Goal: Transaction & Acquisition: Purchase product/service

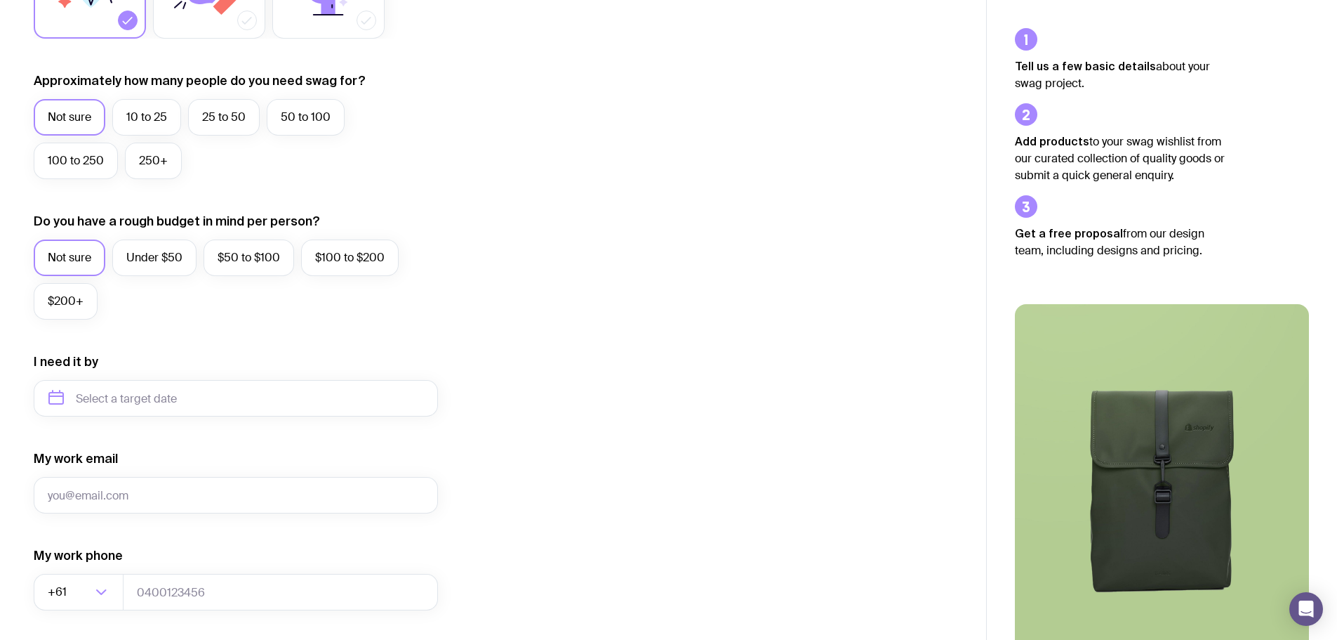
scroll to position [340, 0]
click at [229, 114] on label "25 to 50" at bounding box center [224, 118] width 72 height 37
click at [0, 0] on input "25 to 50" at bounding box center [0, 0] width 0 height 0
click at [145, 258] on label "Under $50" at bounding box center [154, 258] width 84 height 37
click at [0, 0] on input "Under $50" at bounding box center [0, 0] width 0 height 0
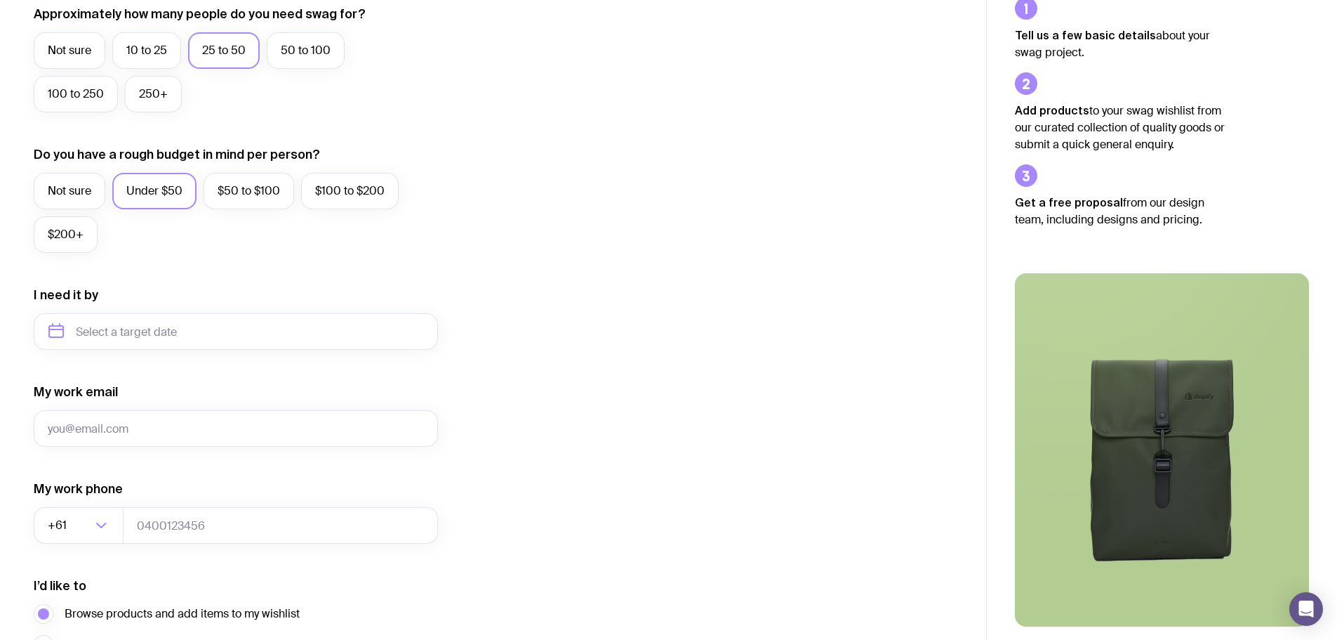
scroll to position [535, 0]
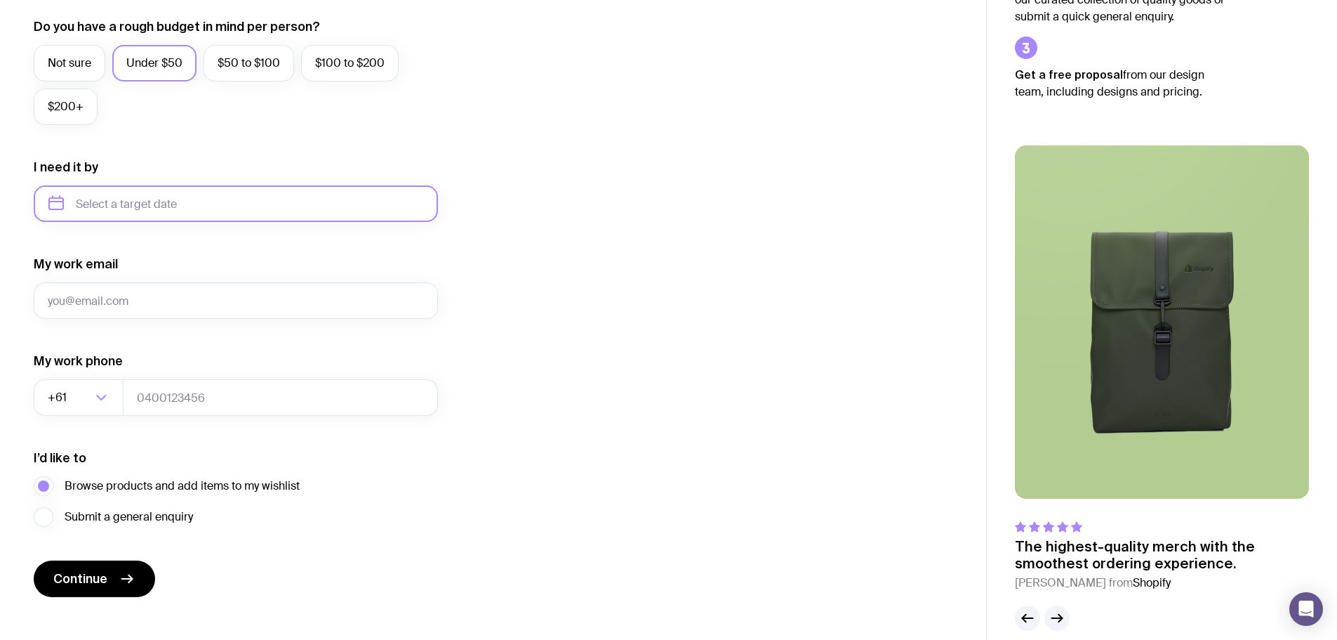
click at [171, 208] on input "text" at bounding box center [236, 203] width 404 height 37
click at [126, 379] on button "Nov" at bounding box center [123, 376] width 51 height 28
click at [218, 210] on input "[DATE]" at bounding box center [236, 203] width 404 height 37
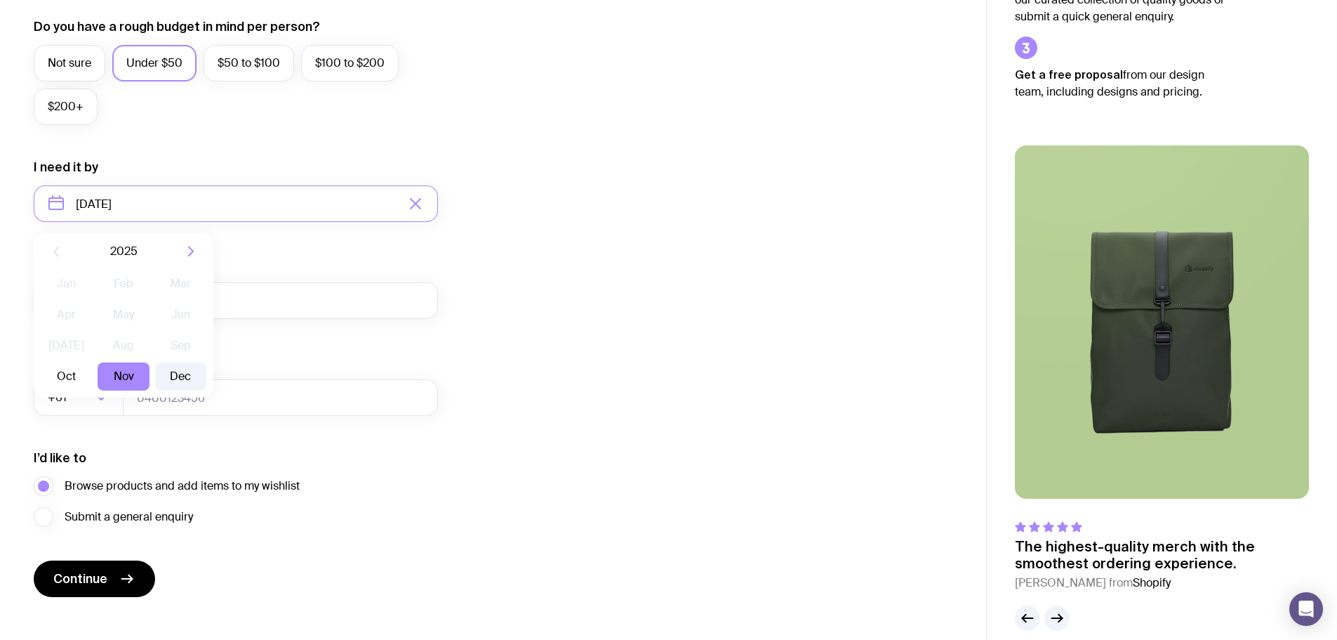
click at [179, 381] on button "Dec" at bounding box center [180, 376] width 51 height 28
type input "[DATE]"
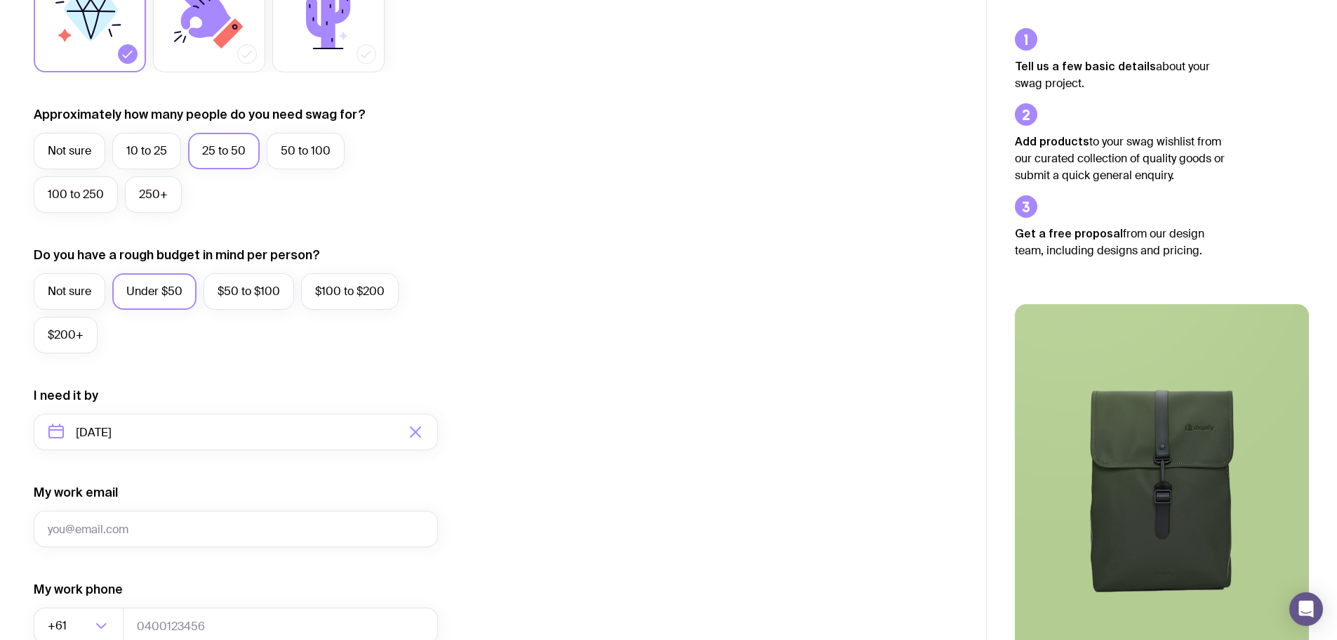
scroll to position [554, 0]
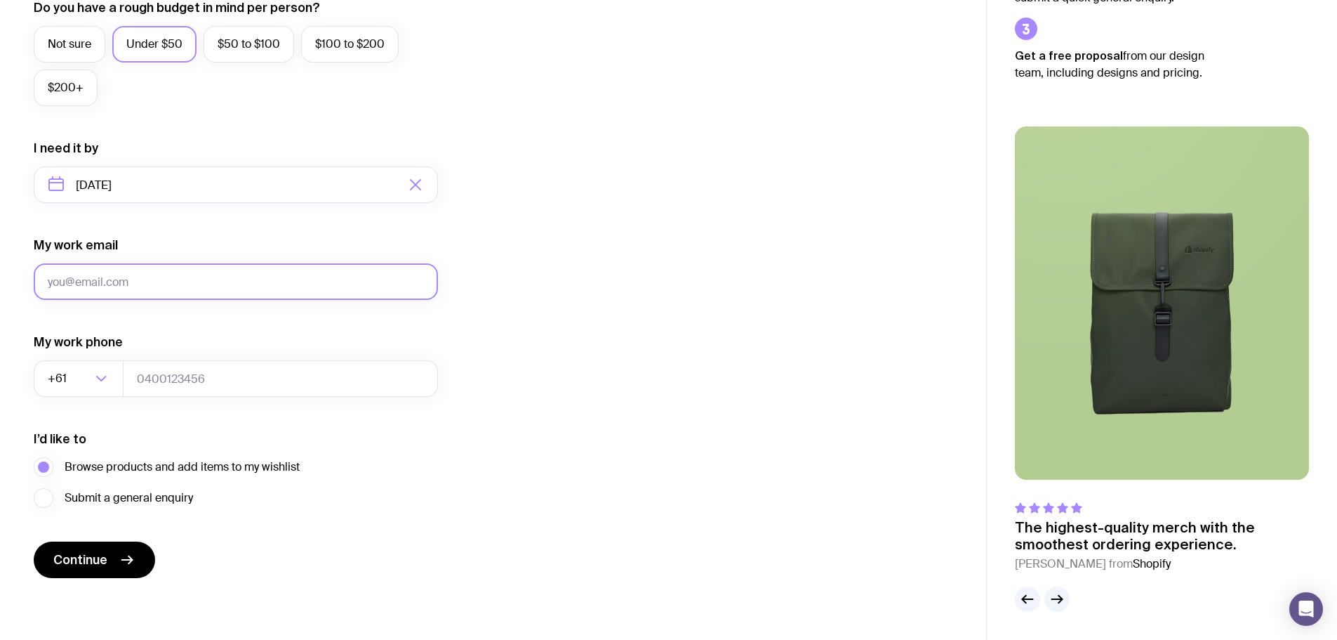
click at [102, 272] on input "My work email" at bounding box center [236, 281] width 404 height 37
type input "[PERSON_NAME][EMAIL_ADDRESS][DOMAIN_NAME]"
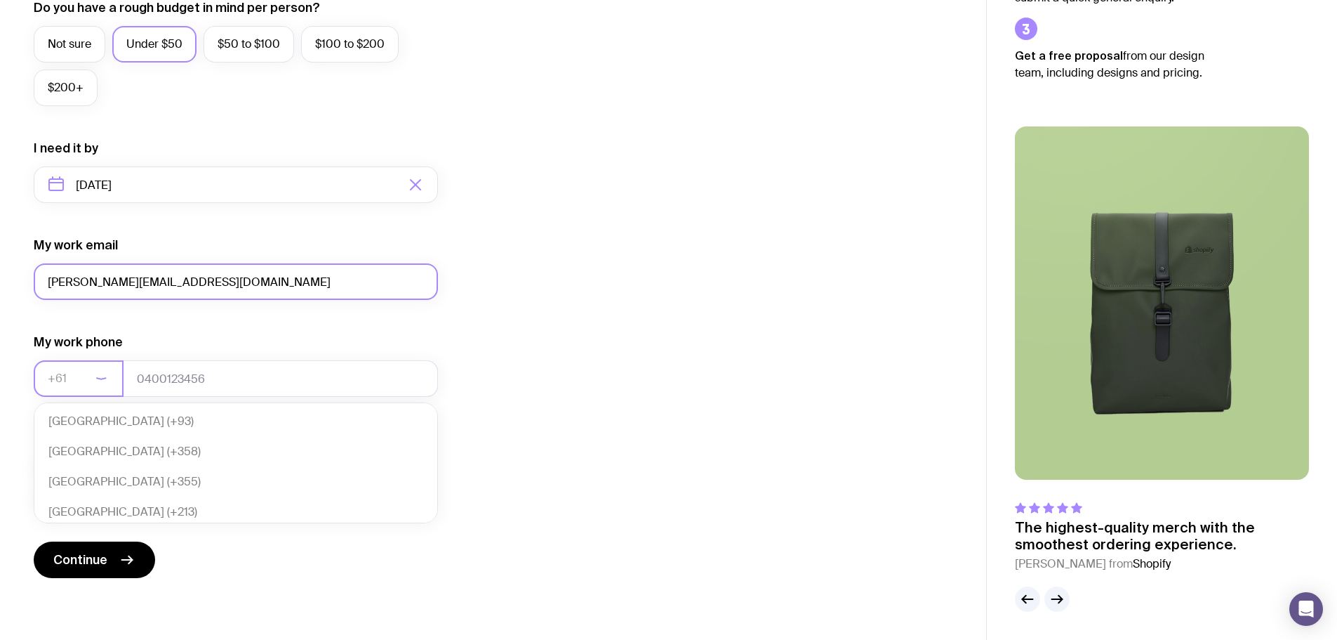
scroll to position [304, 0]
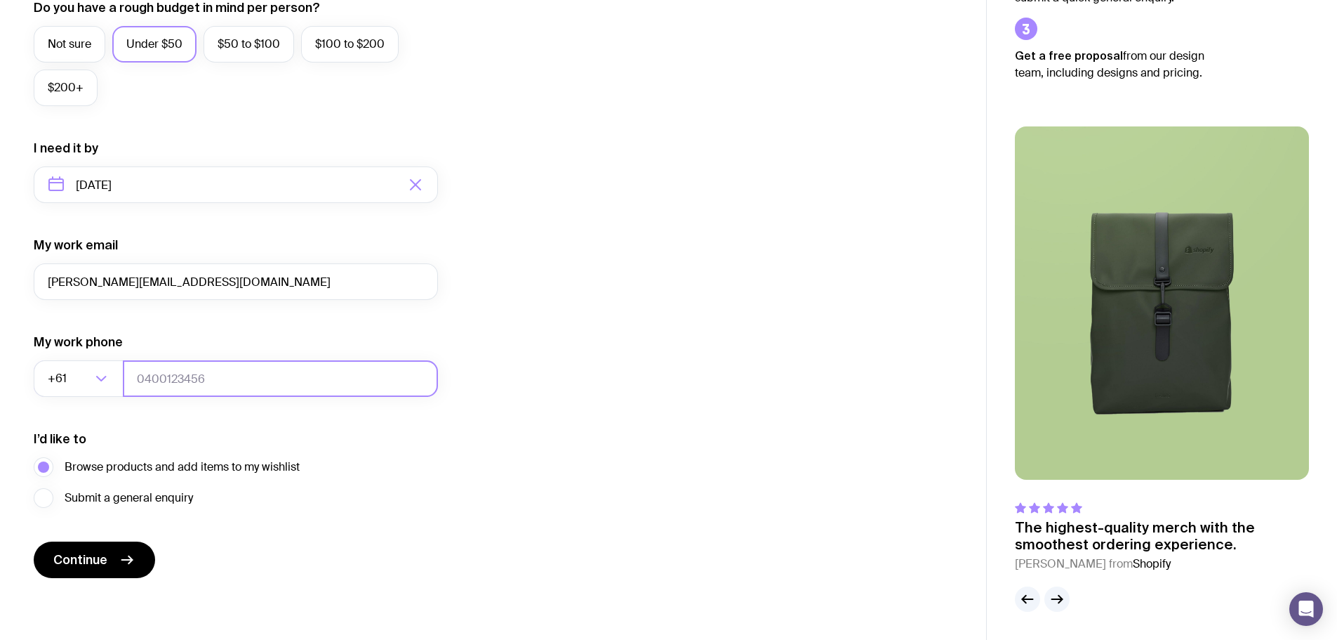
click at [244, 390] on input "tel" at bounding box center [280, 378] width 315 height 37
type input "422375698"
click at [669, 492] on div "I want swag for Customers Team members An event Approximately how many people d…" at bounding box center [493, 119] width 919 height 917
click at [95, 557] on span "Continue" at bounding box center [80, 559] width 54 height 17
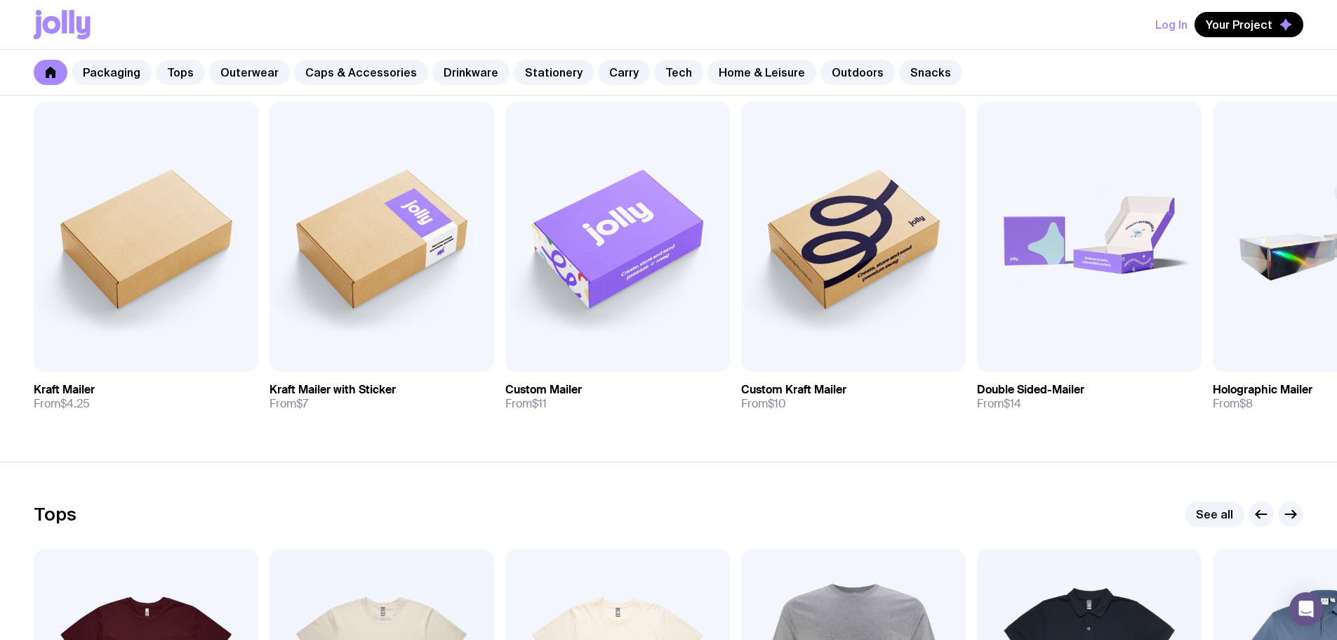
scroll to position [308, 0]
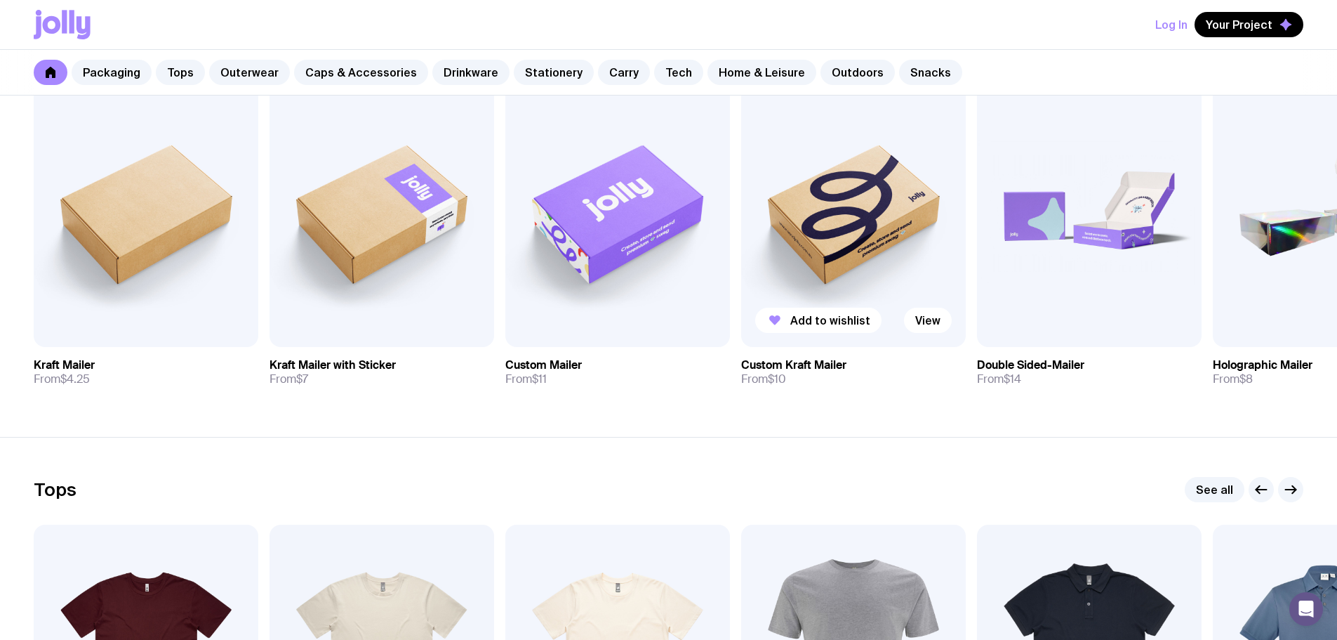
click at [866, 221] on img at bounding box center [853, 212] width 225 height 270
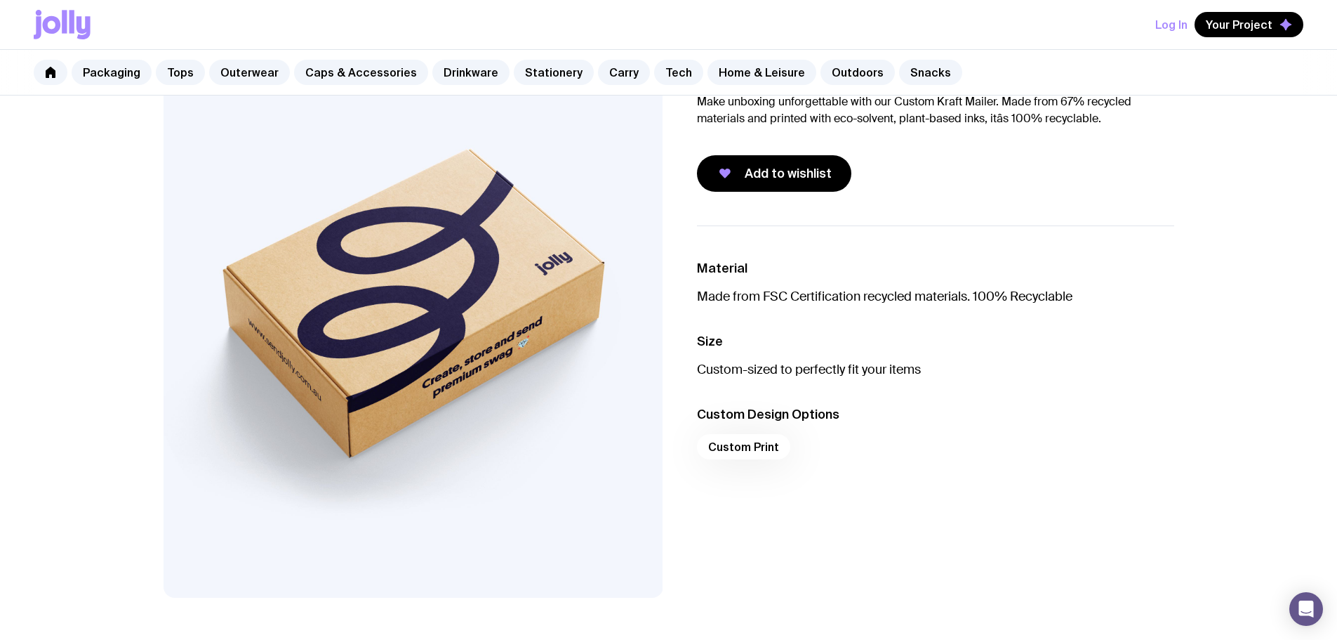
scroll to position [138, 0]
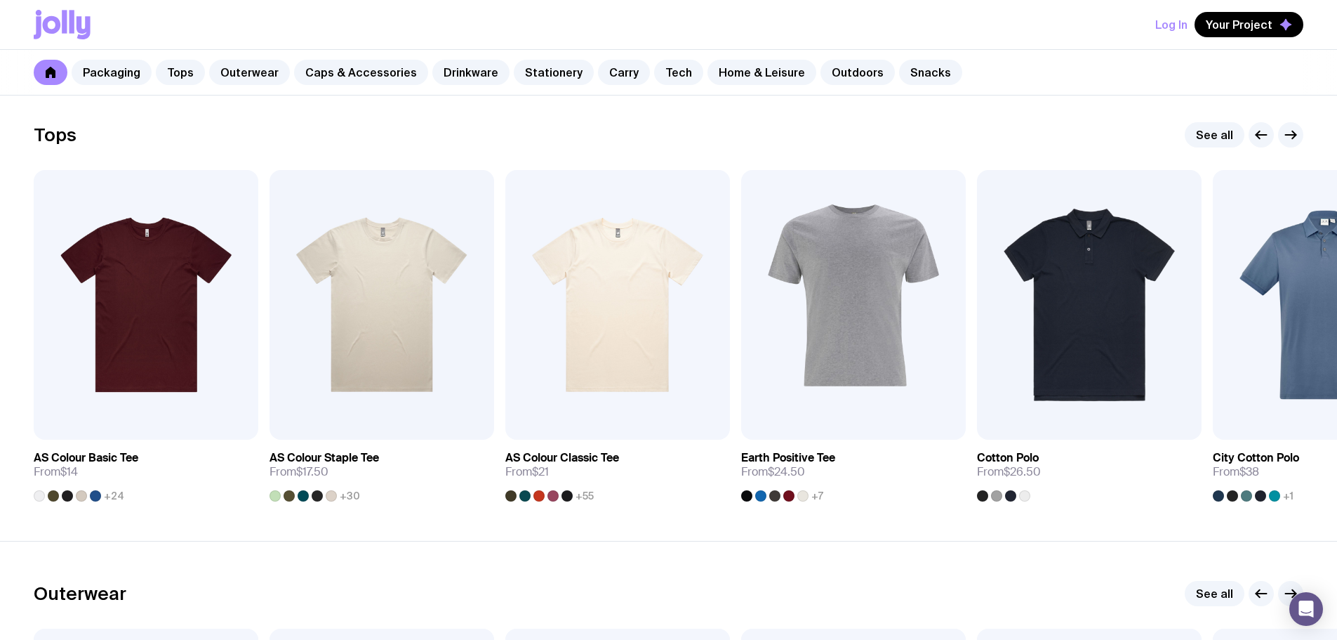
scroll to position [677, 0]
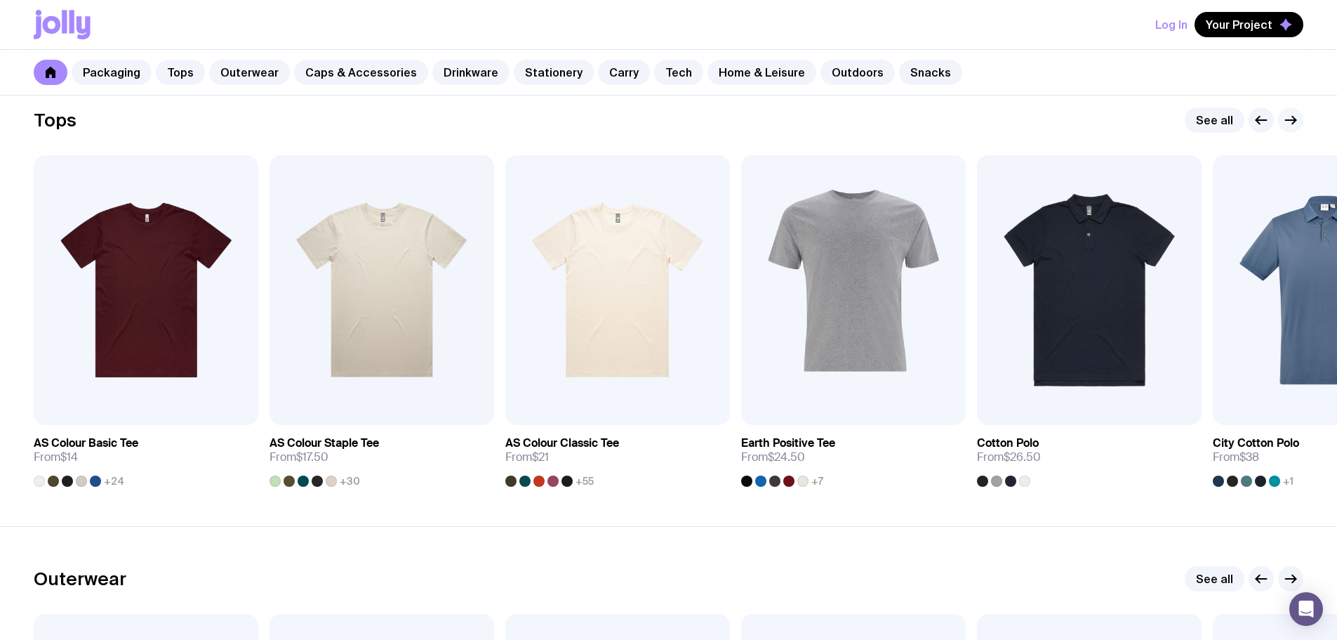
click at [1292, 119] on icon "button" at bounding box center [1291, 120] width 17 height 17
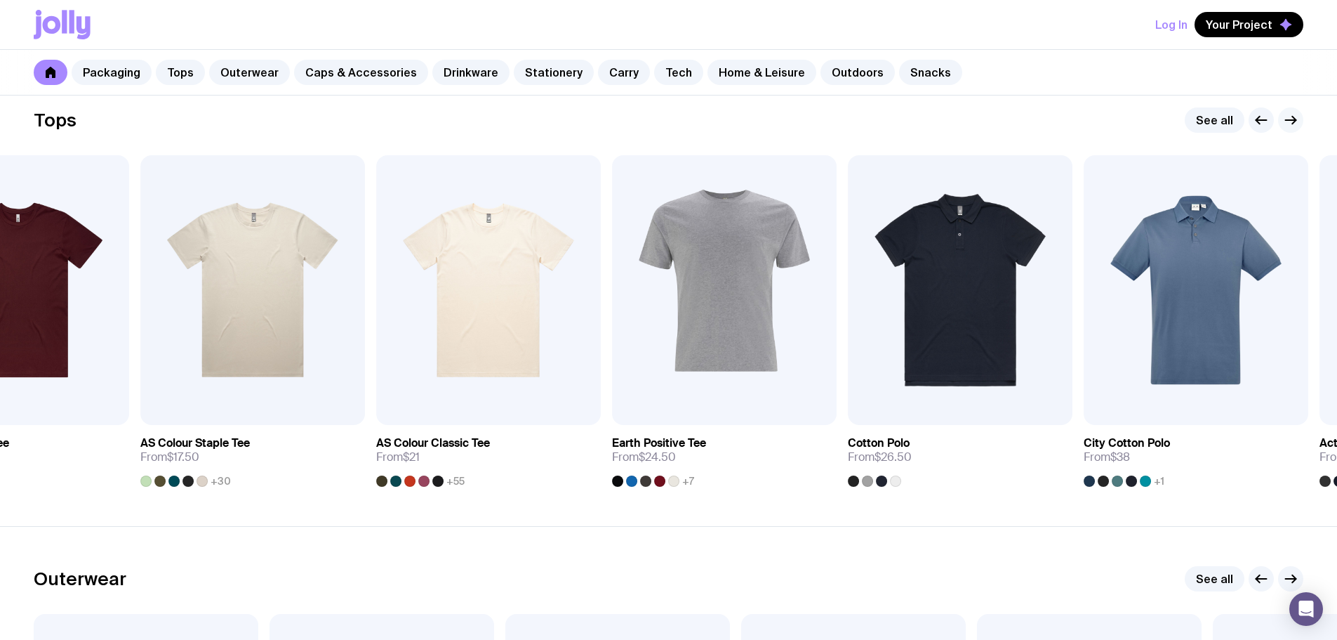
click at [1292, 119] on icon "button" at bounding box center [1291, 120] width 17 height 17
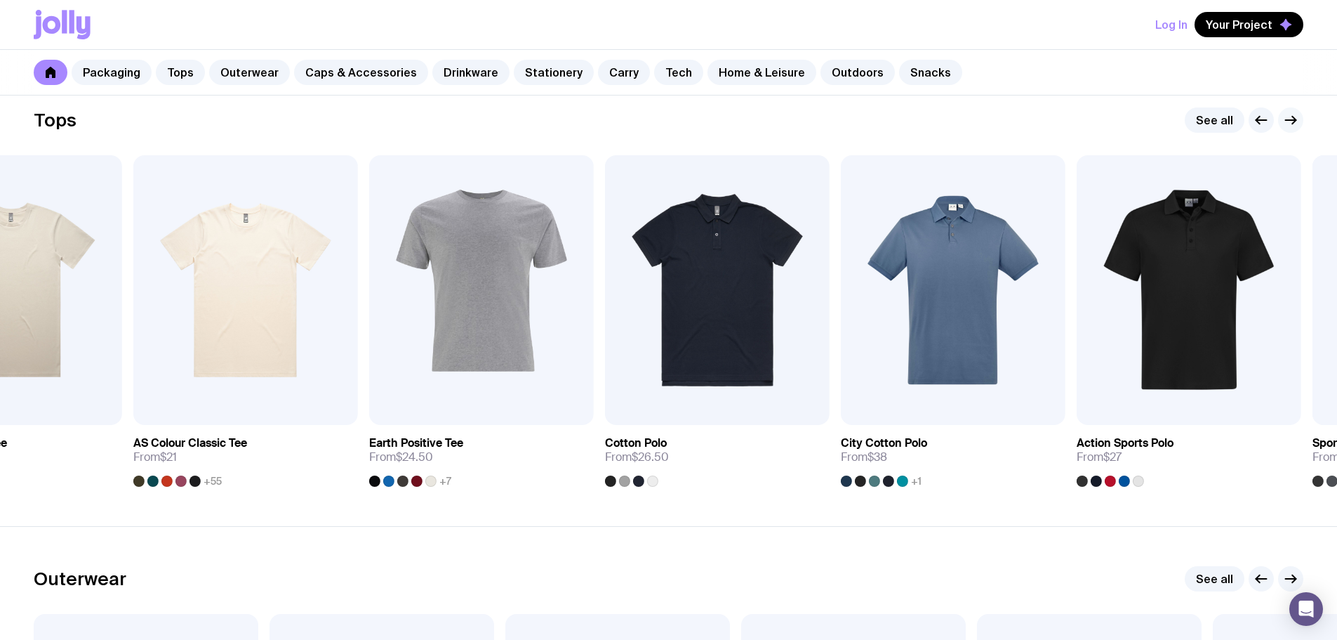
click at [1292, 119] on icon "button" at bounding box center [1291, 120] width 17 height 17
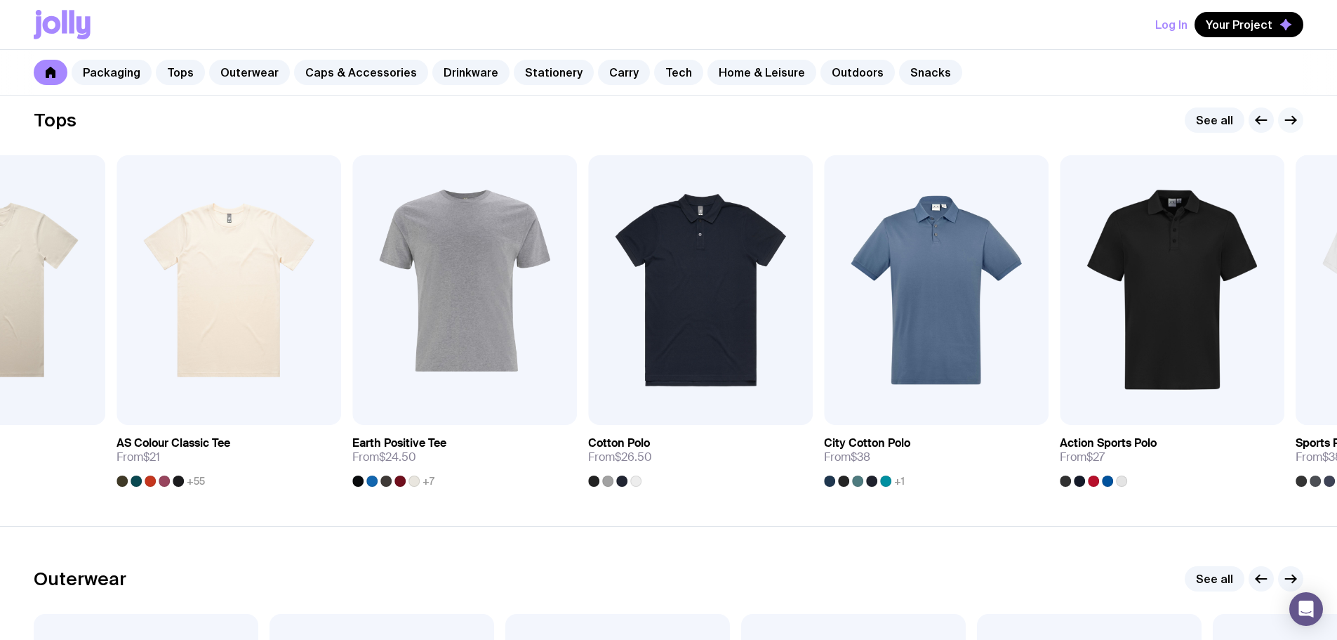
click at [1292, 119] on icon "button" at bounding box center [1291, 120] width 17 height 17
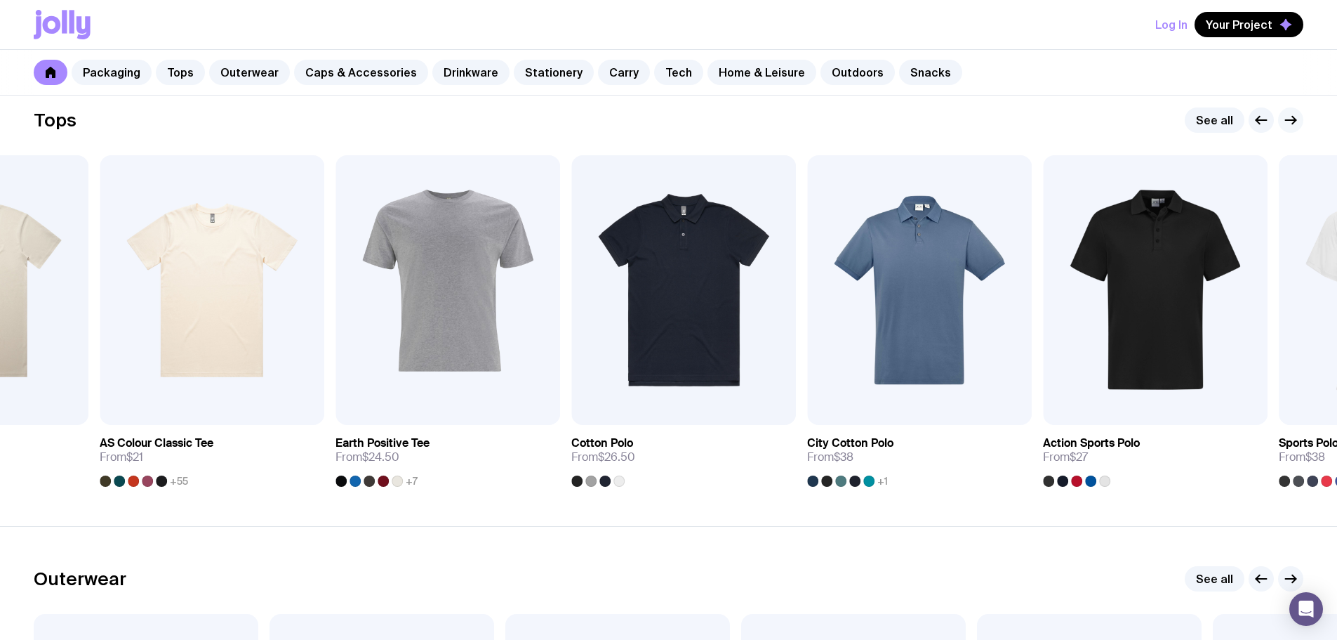
click at [1292, 119] on icon "button" at bounding box center [1291, 120] width 17 height 17
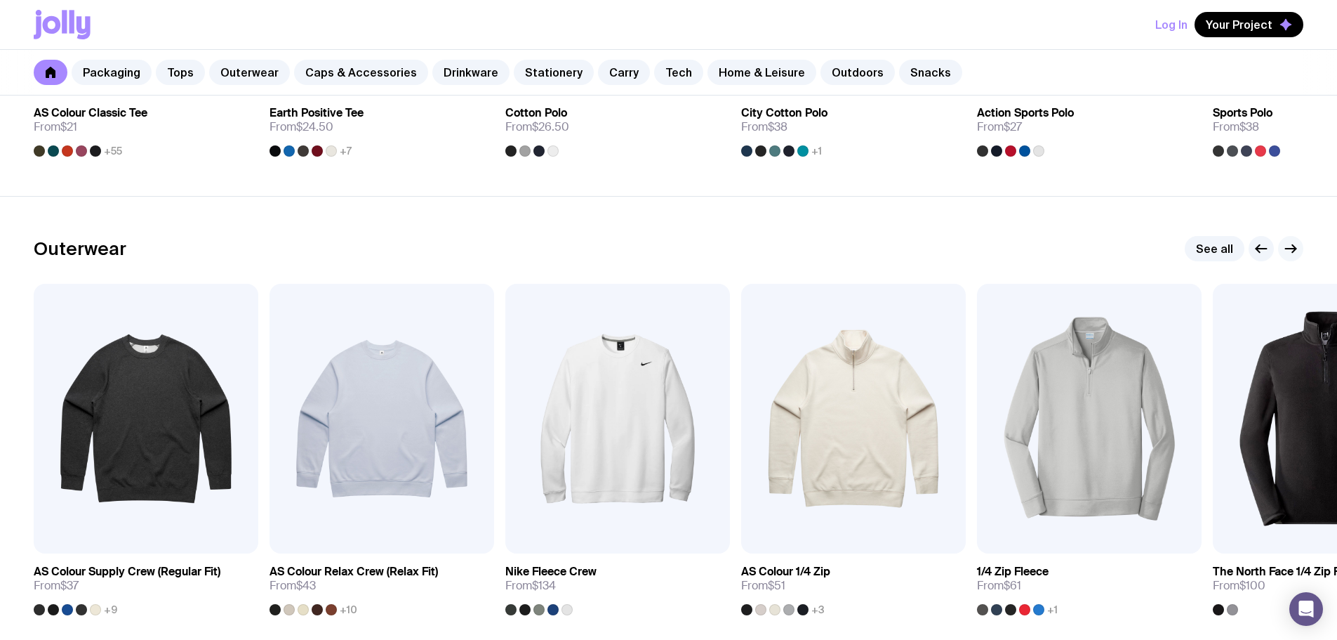
scroll to position [1004, 0]
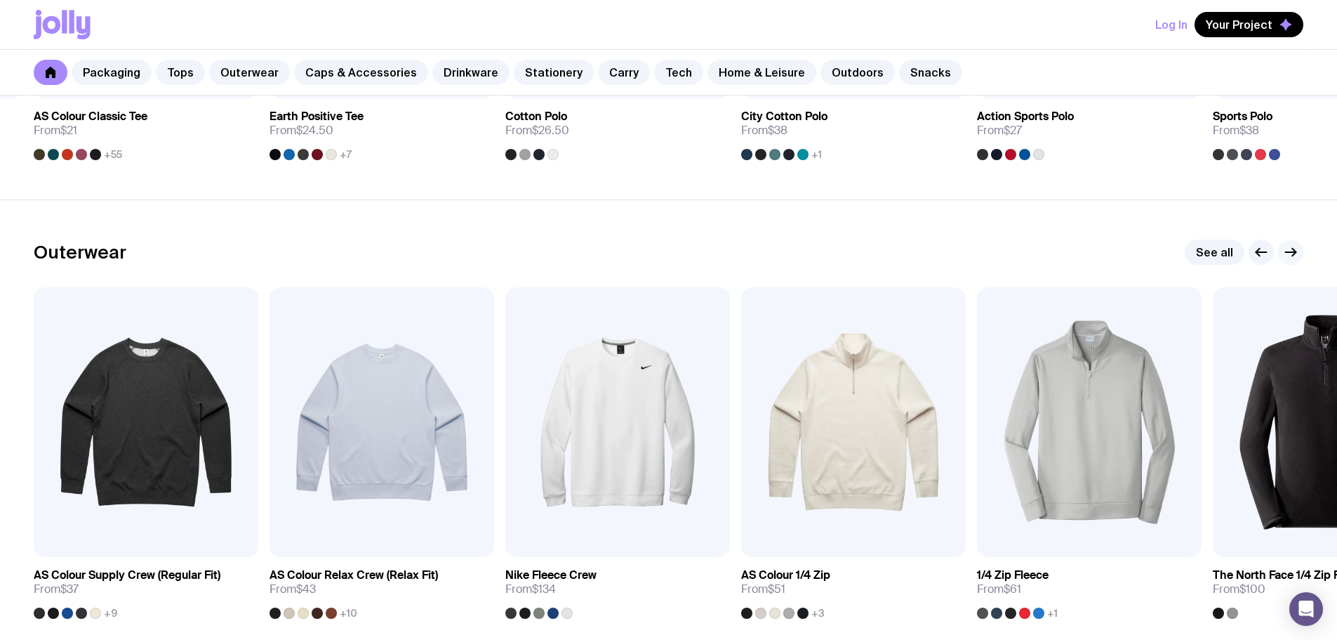
click at [1297, 256] on icon "button" at bounding box center [1291, 252] width 17 height 17
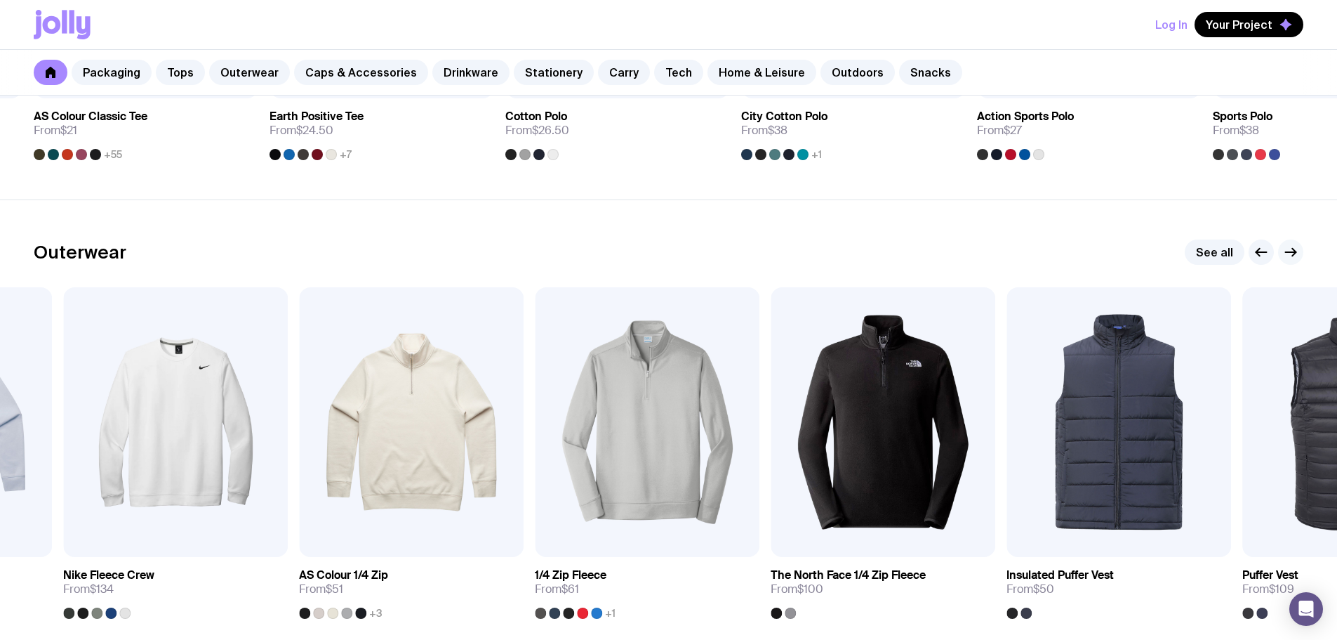
click at [1297, 256] on icon "button" at bounding box center [1291, 252] width 17 height 17
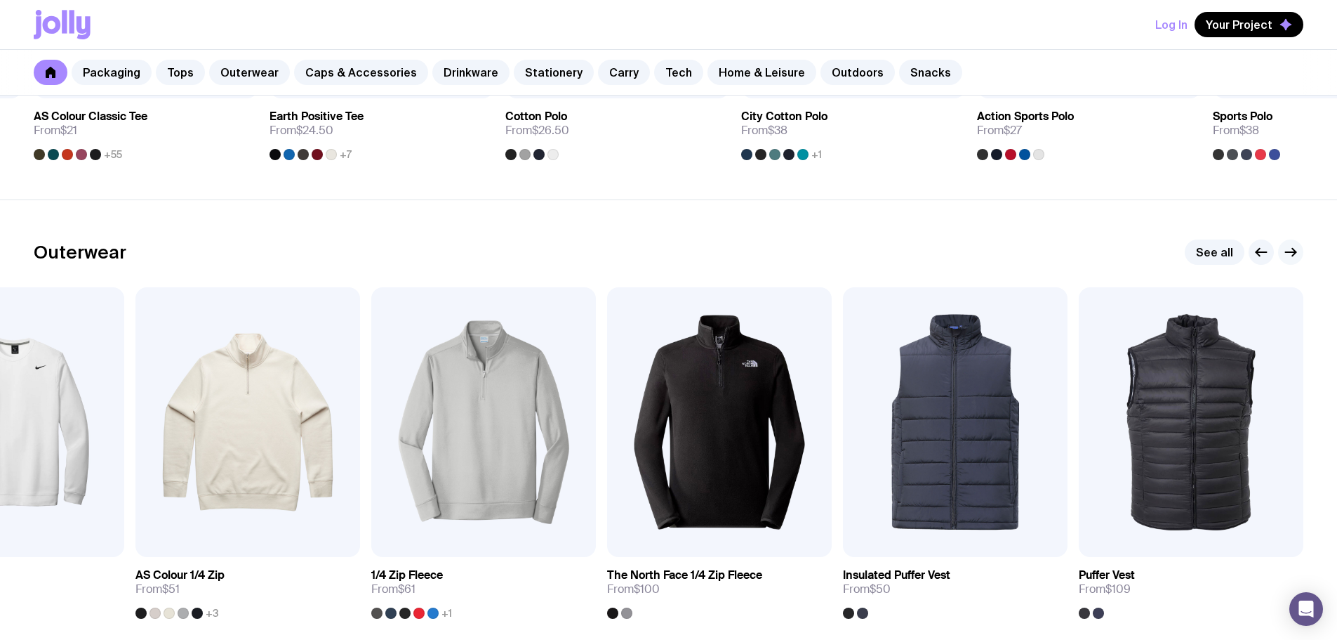
click at [1297, 256] on icon "button" at bounding box center [1291, 252] width 17 height 17
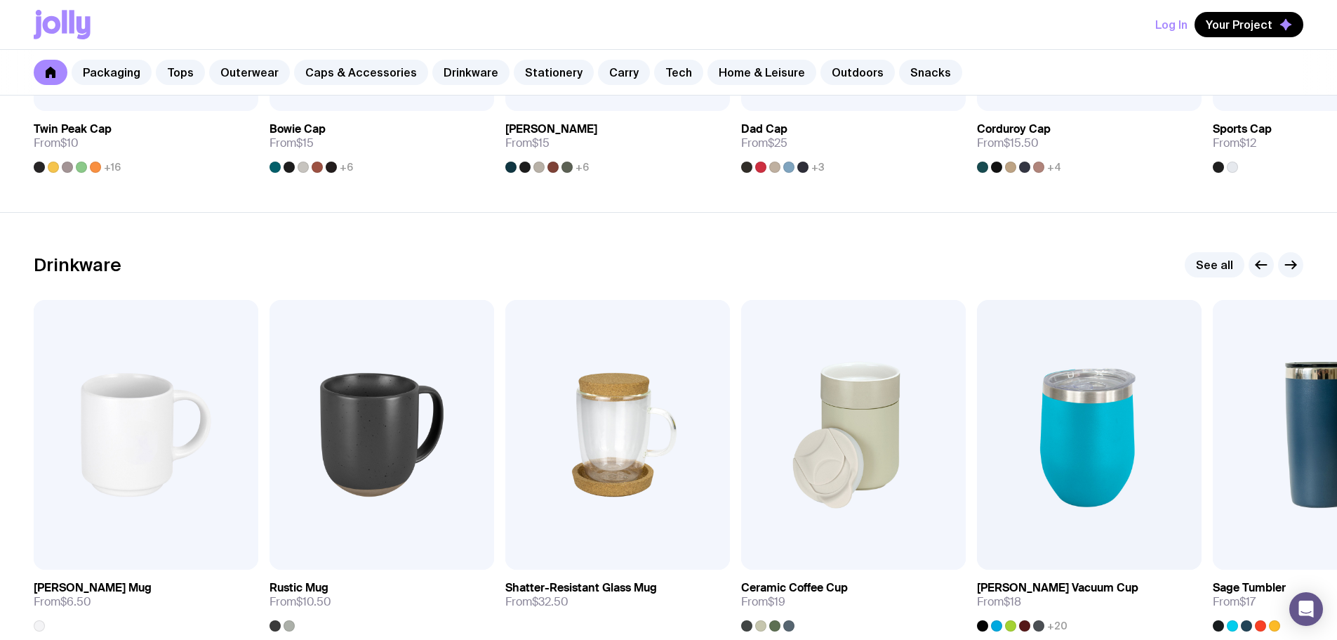
scroll to position [1940, 0]
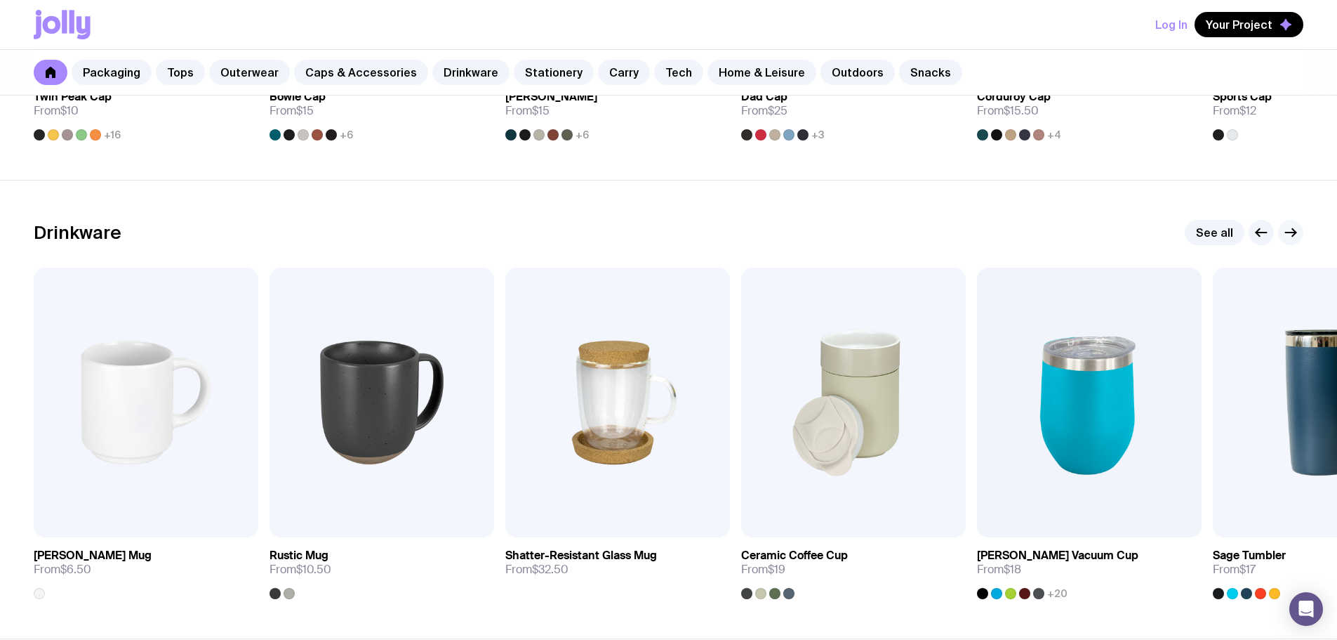
click at [1291, 230] on icon "button" at bounding box center [1291, 232] width 17 height 17
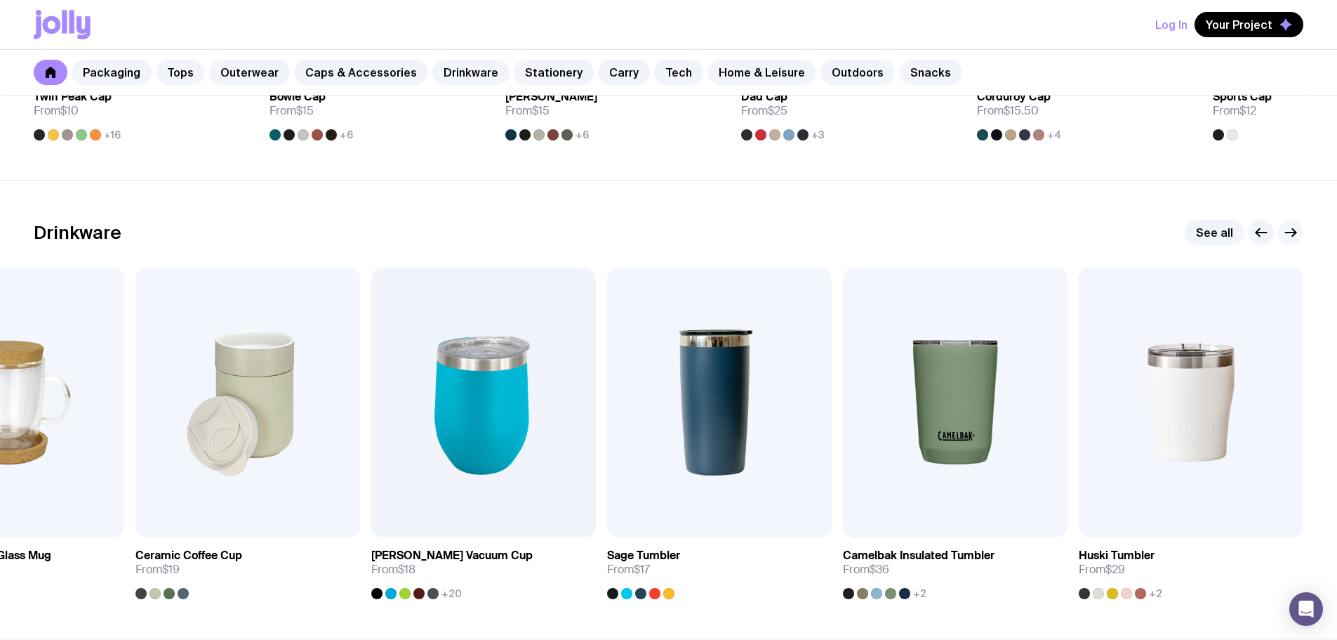
scroll to position [1975, 0]
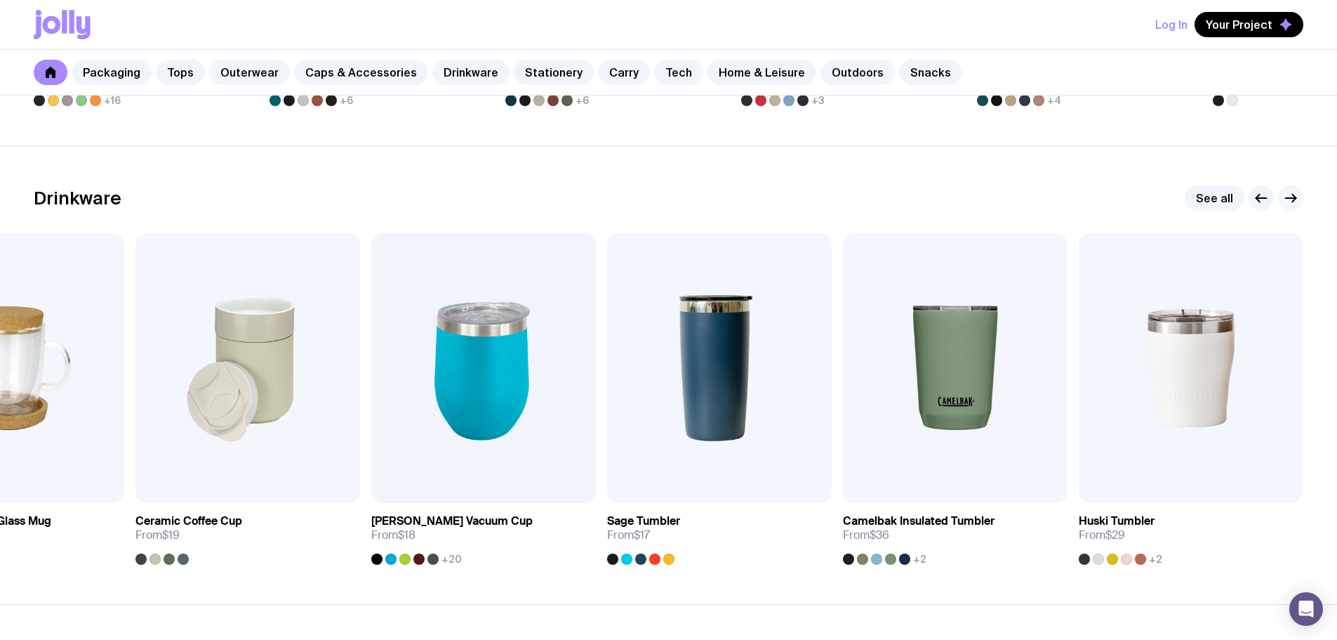
click at [1290, 195] on icon "button" at bounding box center [1291, 198] width 17 height 17
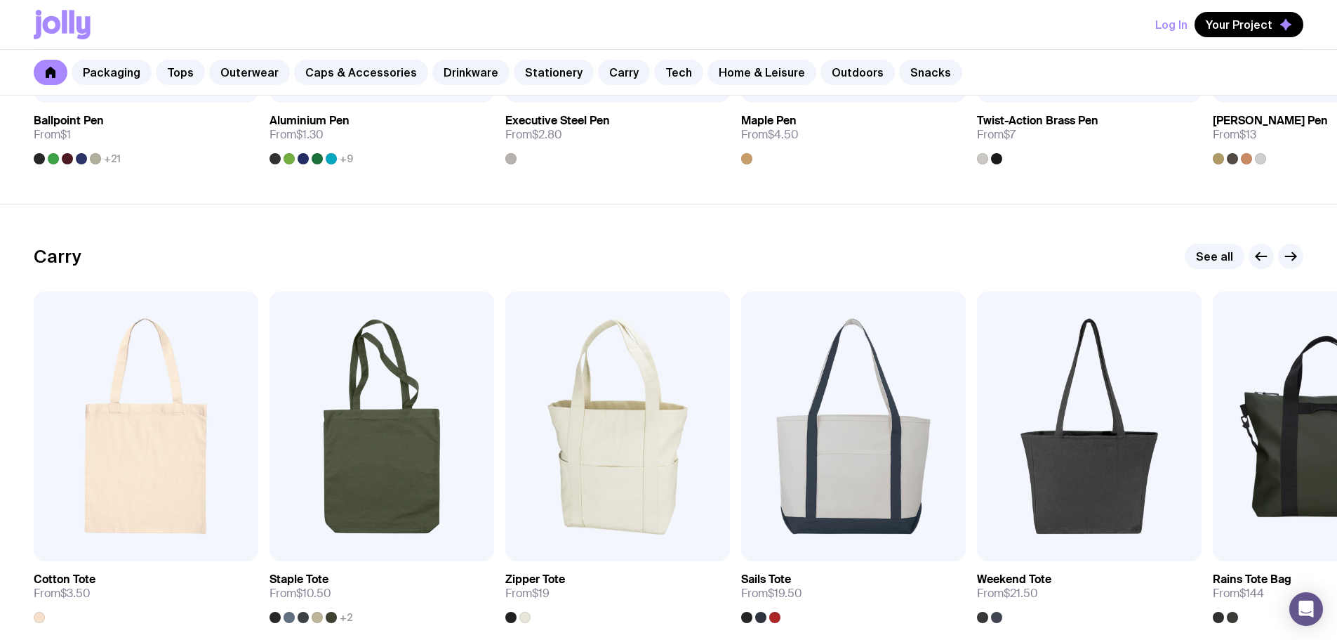
scroll to position [2903, 0]
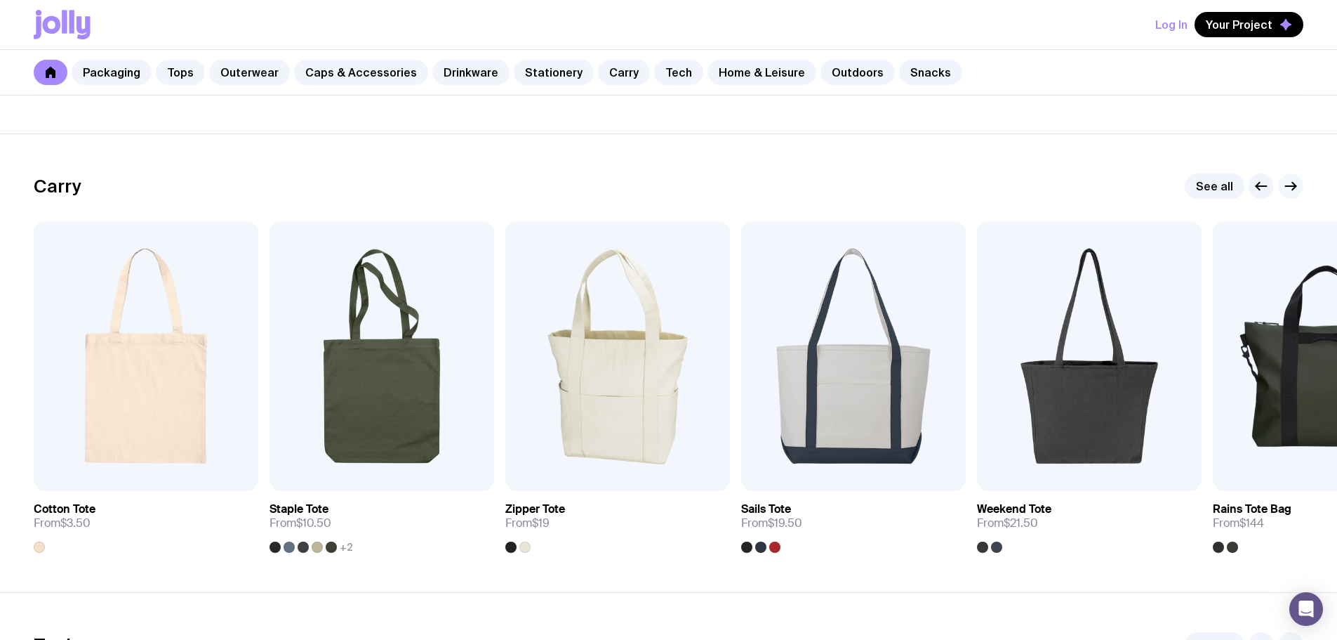
click at [1292, 180] on icon "button" at bounding box center [1291, 186] width 17 height 17
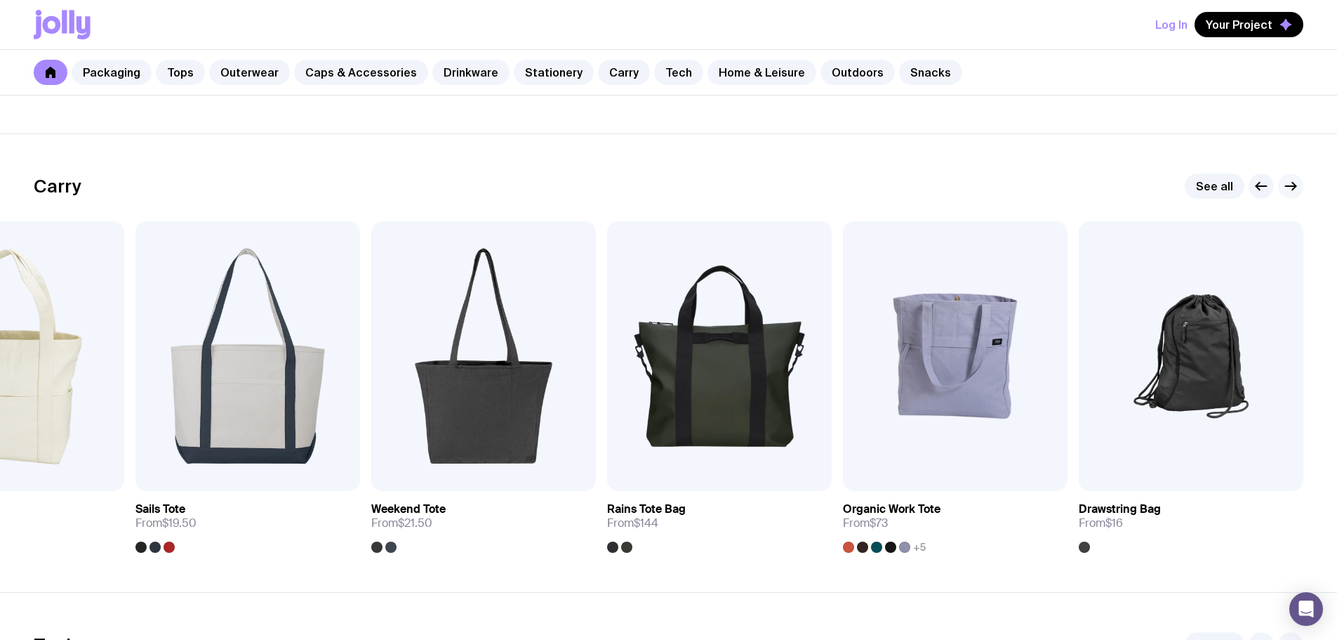
click at [1292, 180] on icon "button" at bounding box center [1291, 186] width 17 height 17
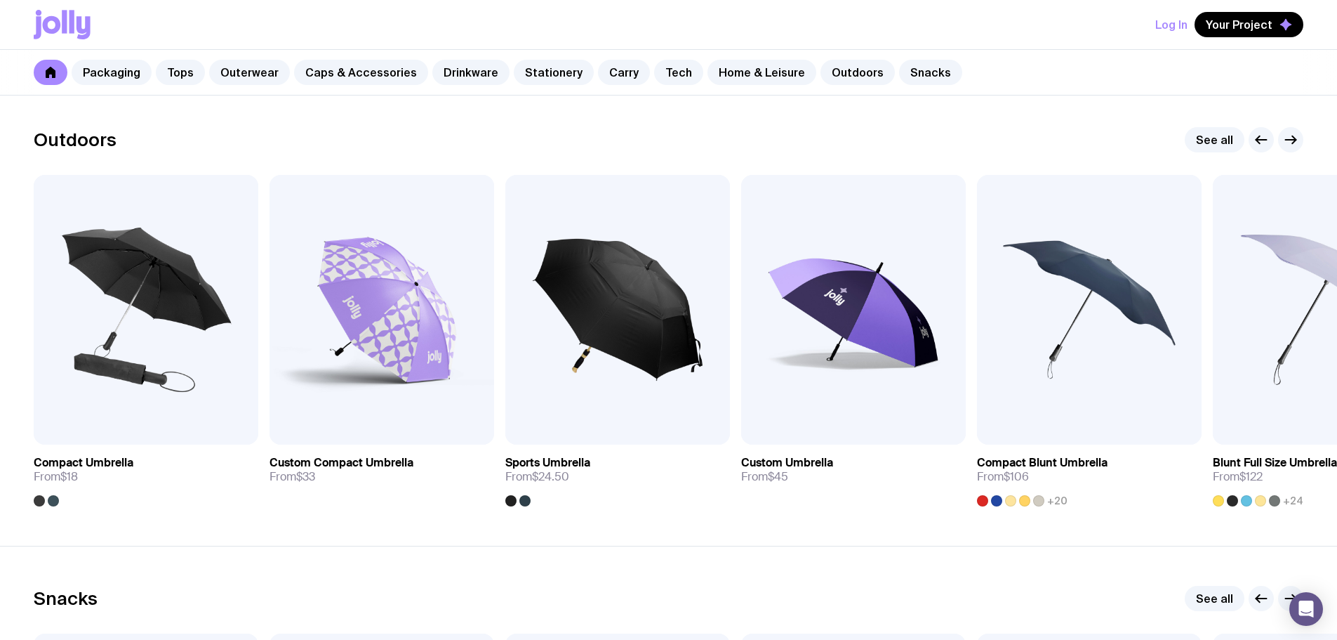
scroll to position [4314, 0]
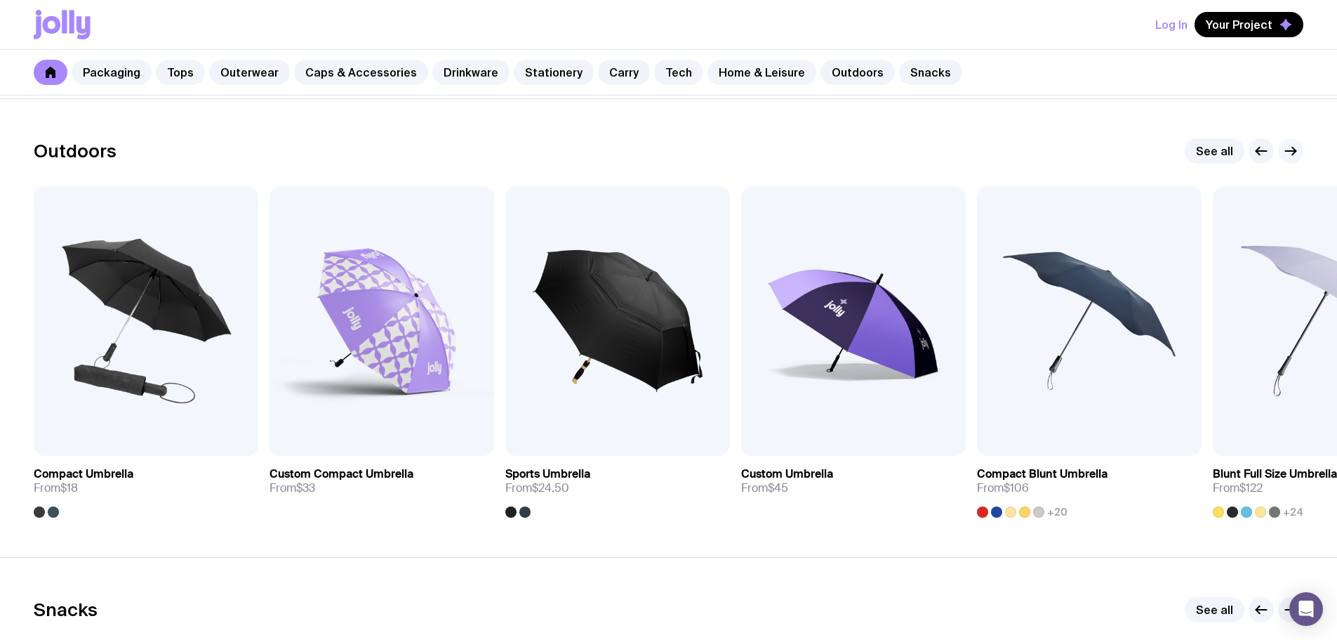
click at [1301, 152] on button "button" at bounding box center [1290, 150] width 25 height 25
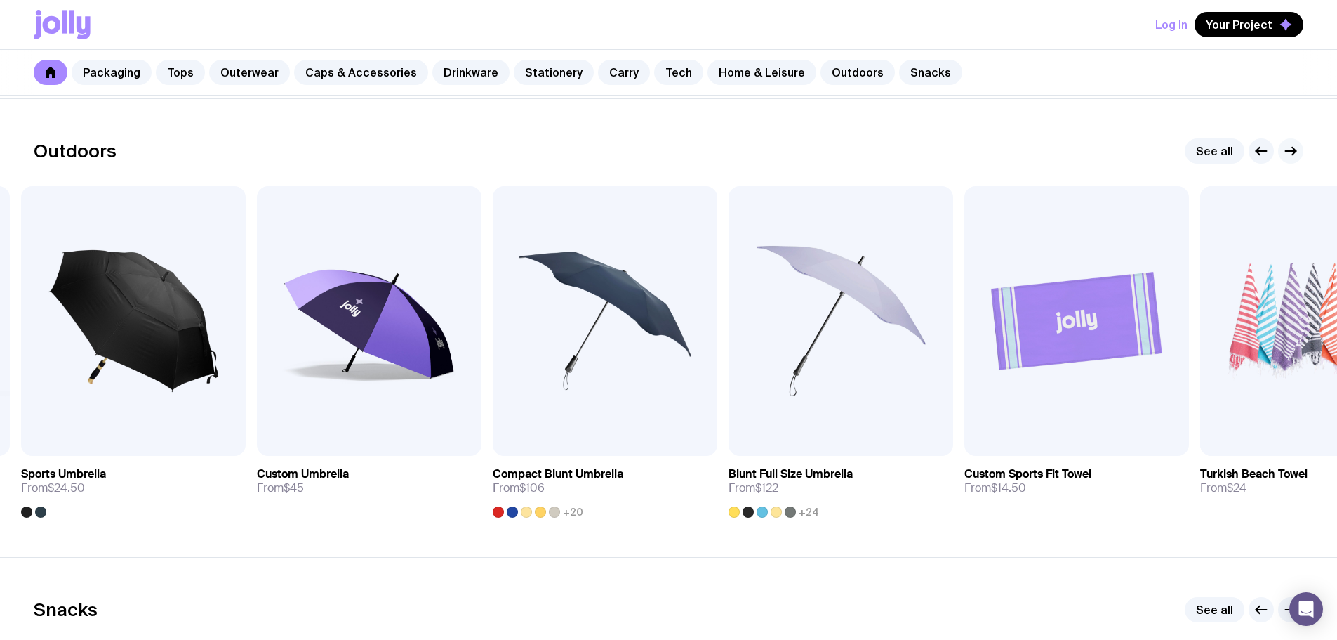
click at [1296, 152] on icon "button" at bounding box center [1291, 151] width 17 height 17
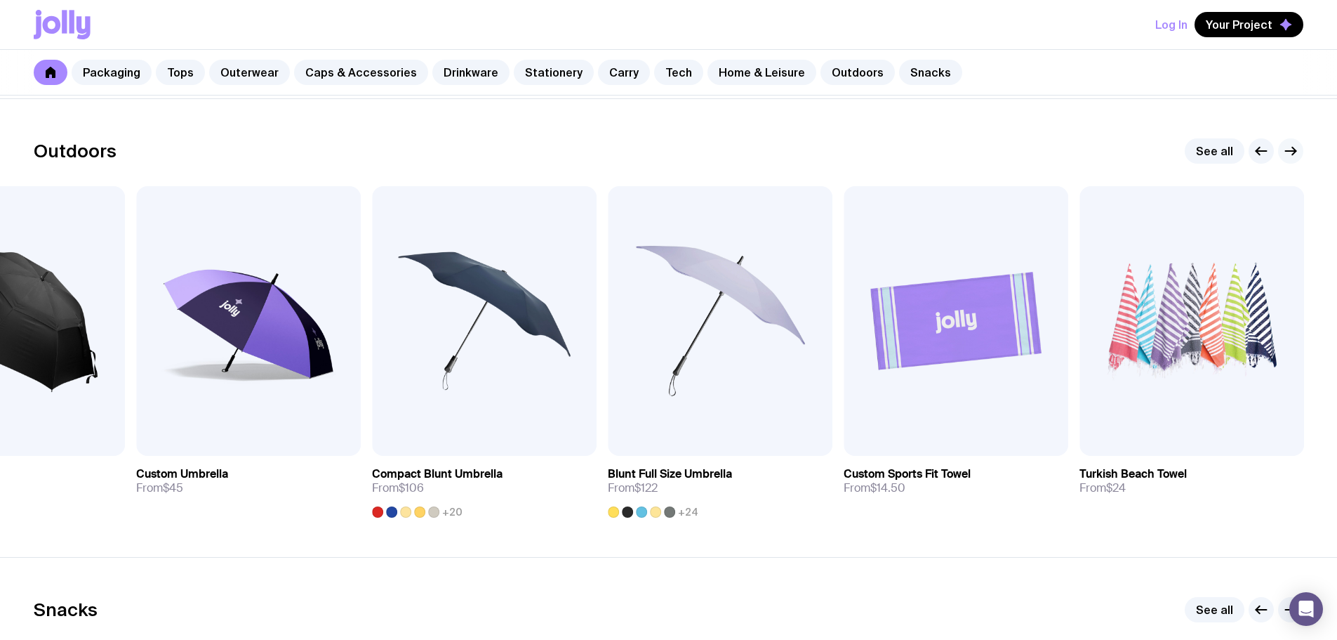
click at [1296, 152] on icon "button" at bounding box center [1291, 151] width 17 height 17
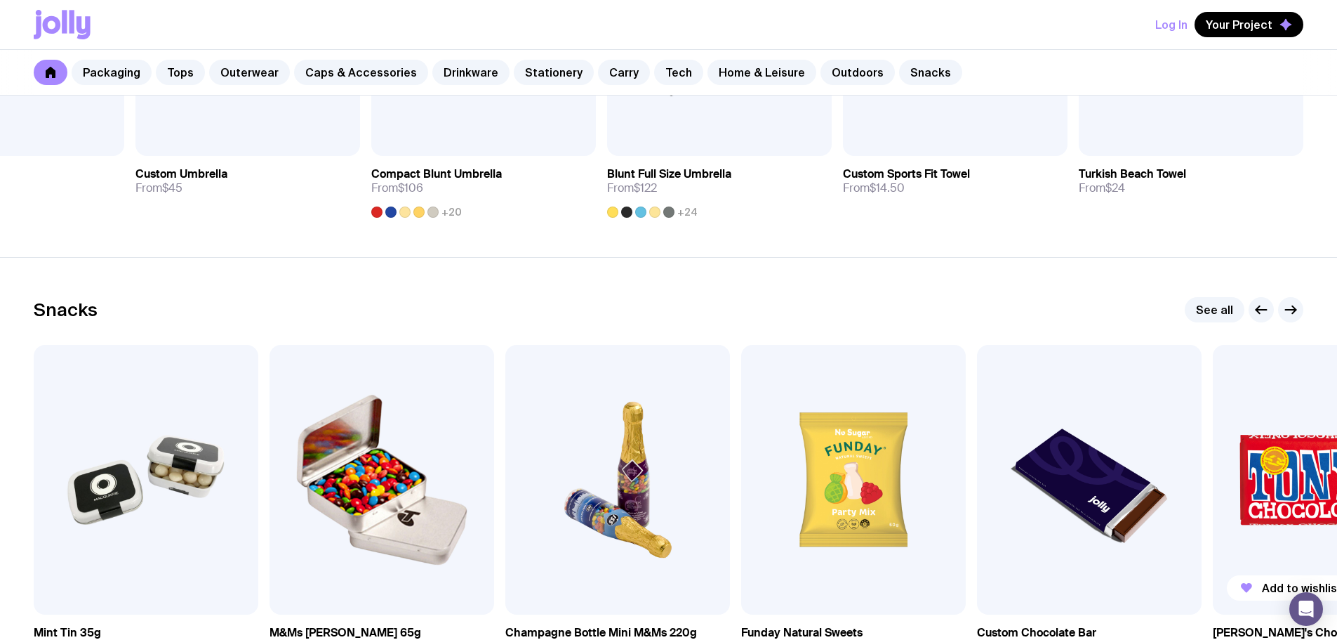
scroll to position [4641, 0]
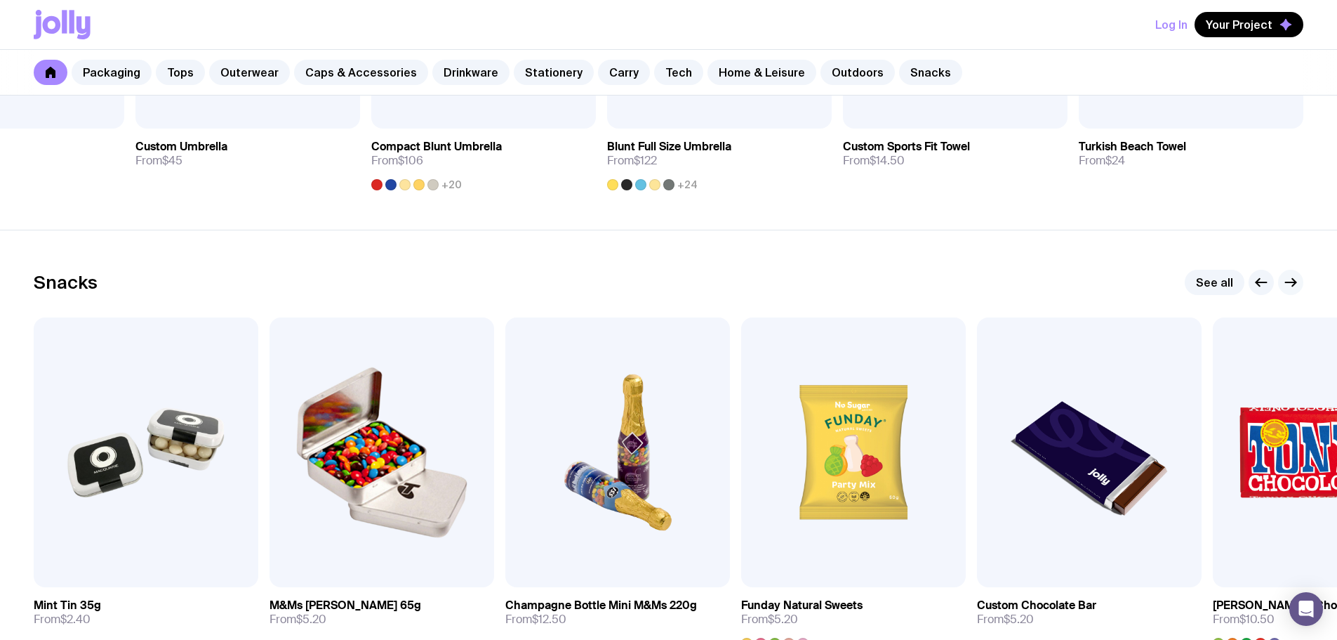
click at [1291, 287] on icon "button" at bounding box center [1291, 282] width 17 height 17
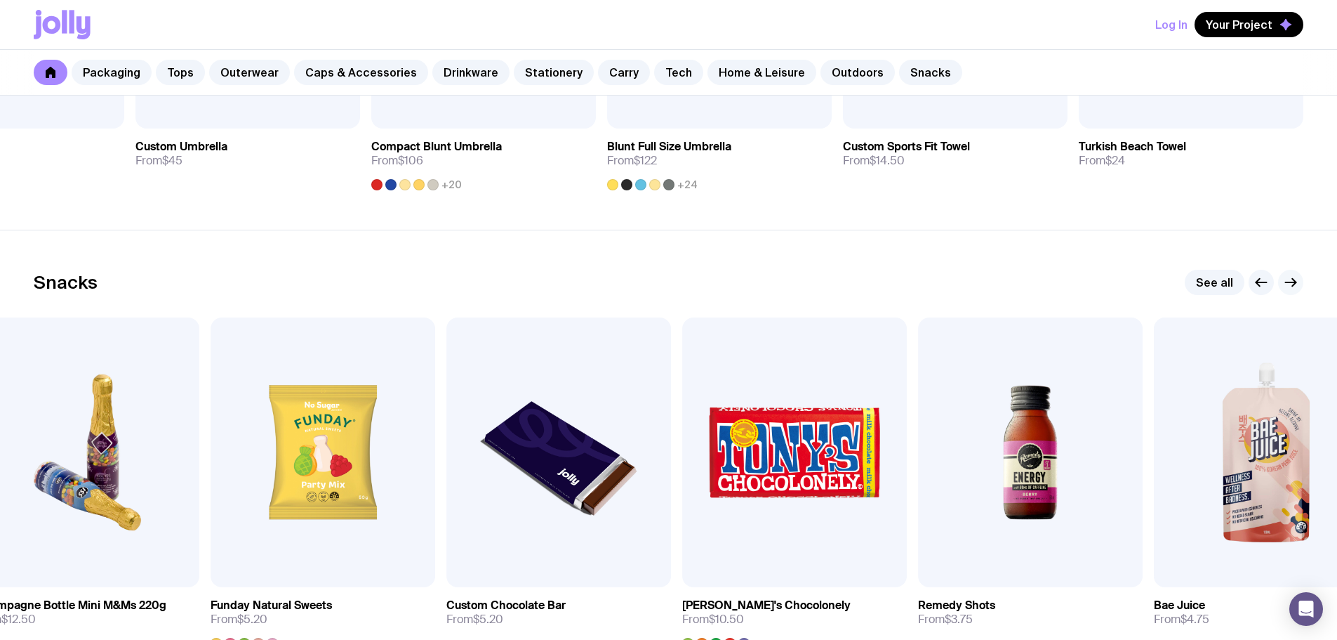
click at [1291, 287] on icon "button" at bounding box center [1291, 282] width 17 height 17
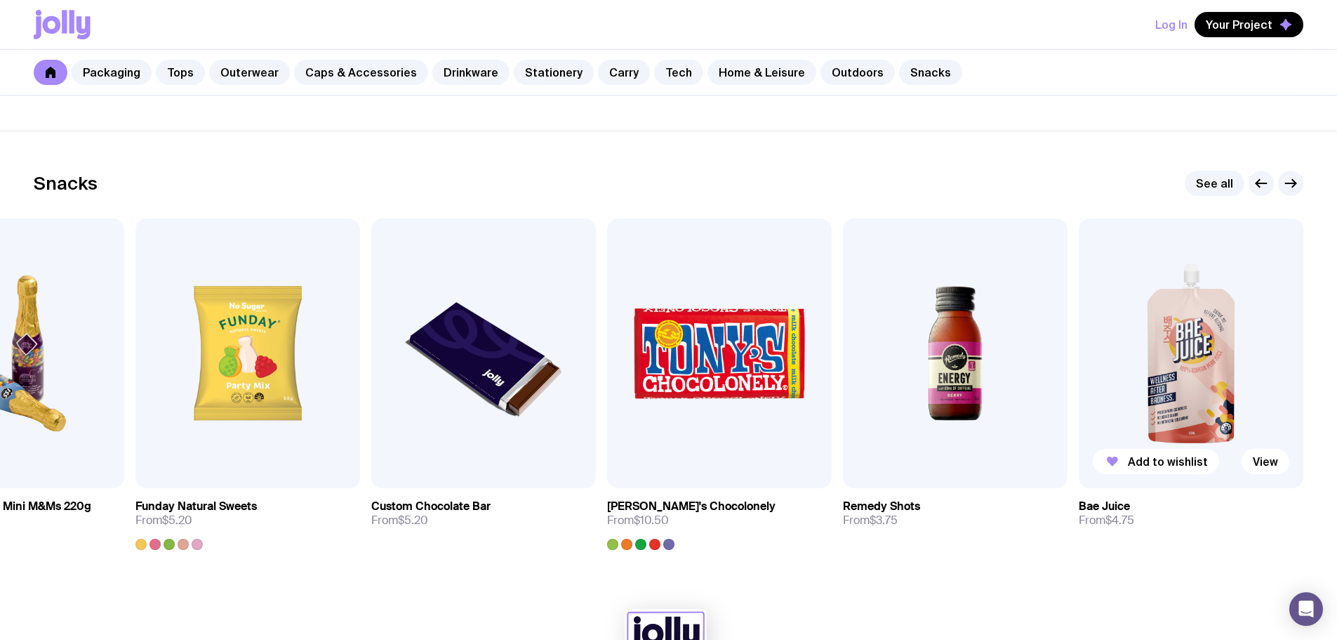
scroll to position [4719, 0]
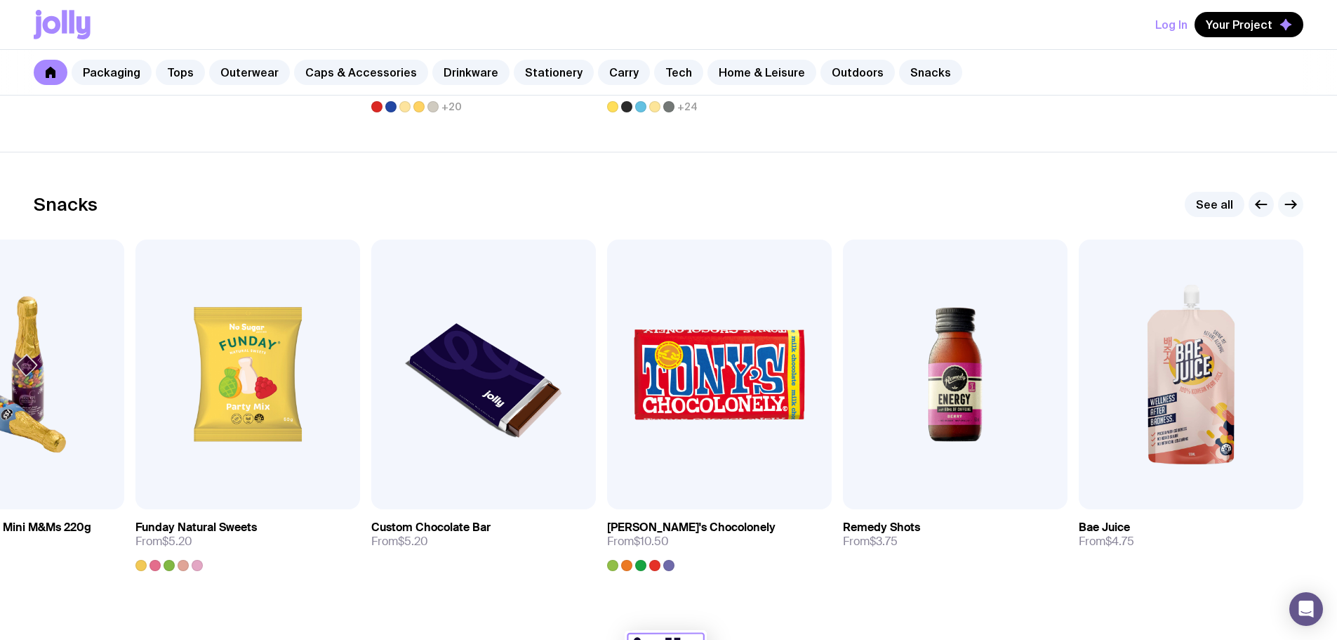
click at [1297, 208] on icon "button" at bounding box center [1291, 204] width 17 height 17
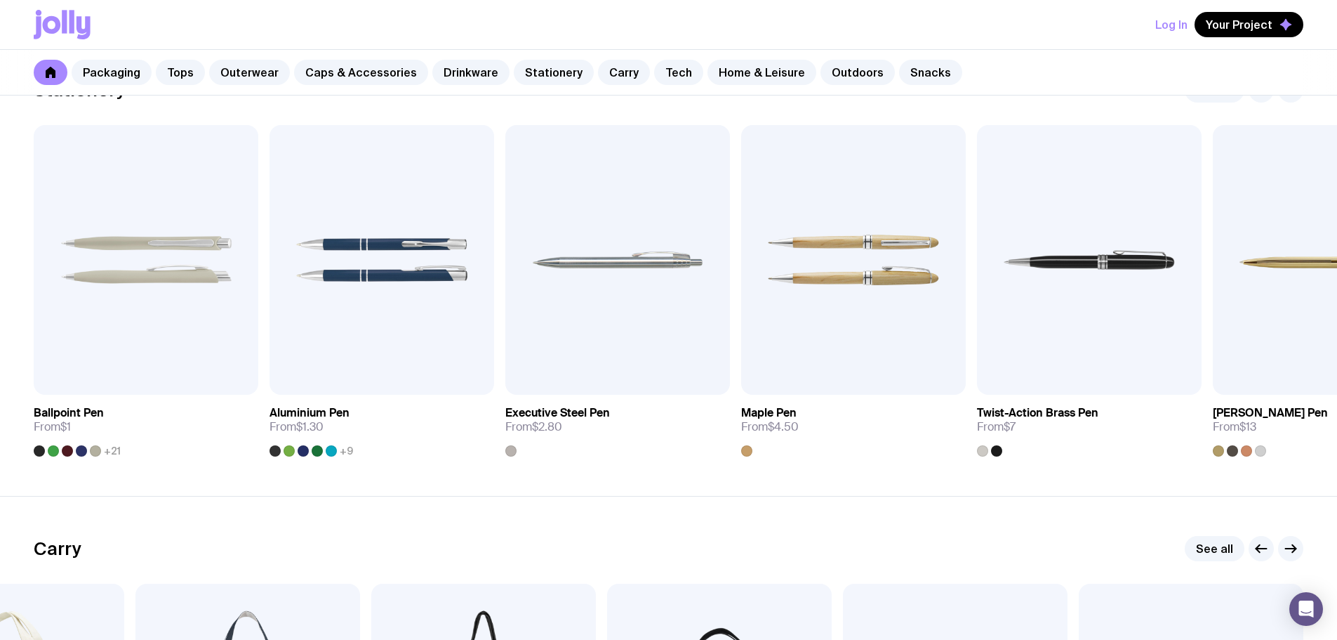
scroll to position [2164, 0]
